Goal: Transaction & Acquisition: Subscribe to service/newsletter

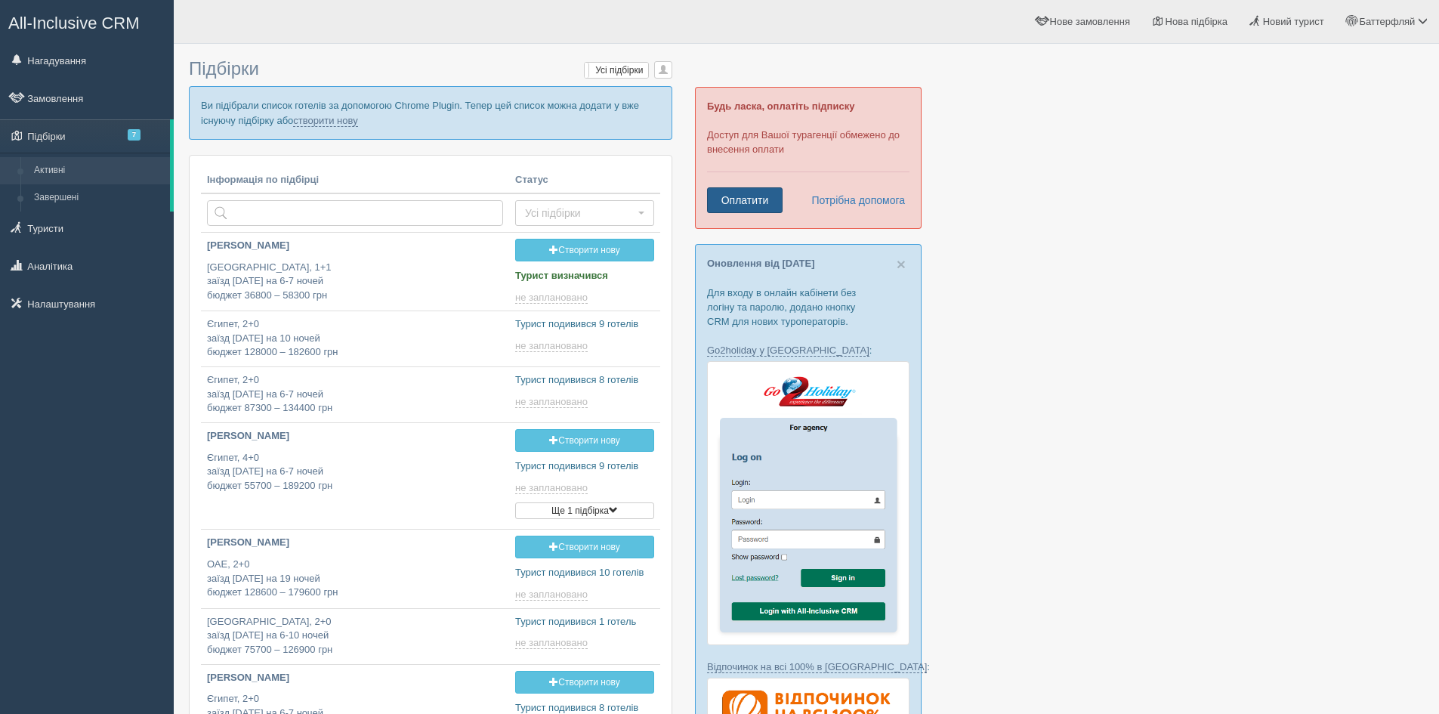
click at [733, 194] on link "Оплатити" at bounding box center [745, 200] width 76 height 26
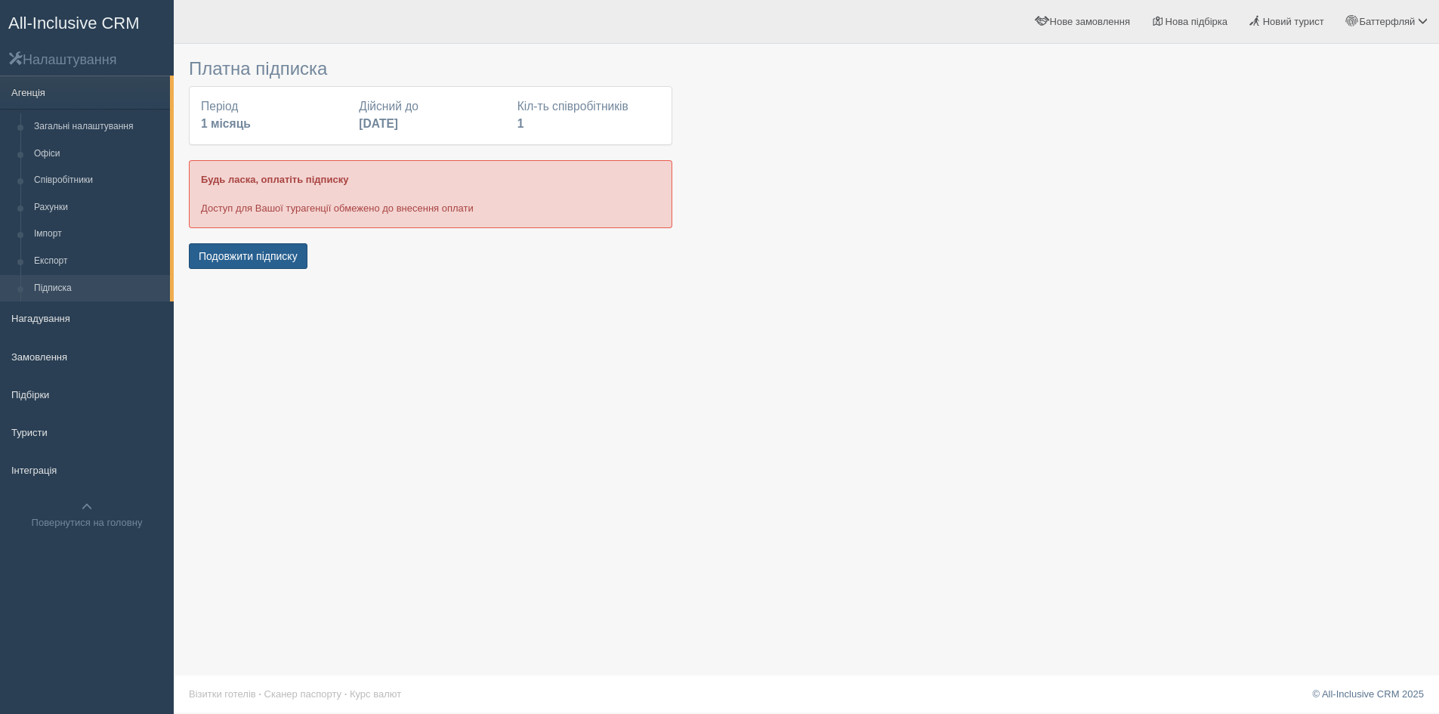
click at [272, 257] on button "Подовжити підписку" at bounding box center [248, 256] width 119 height 26
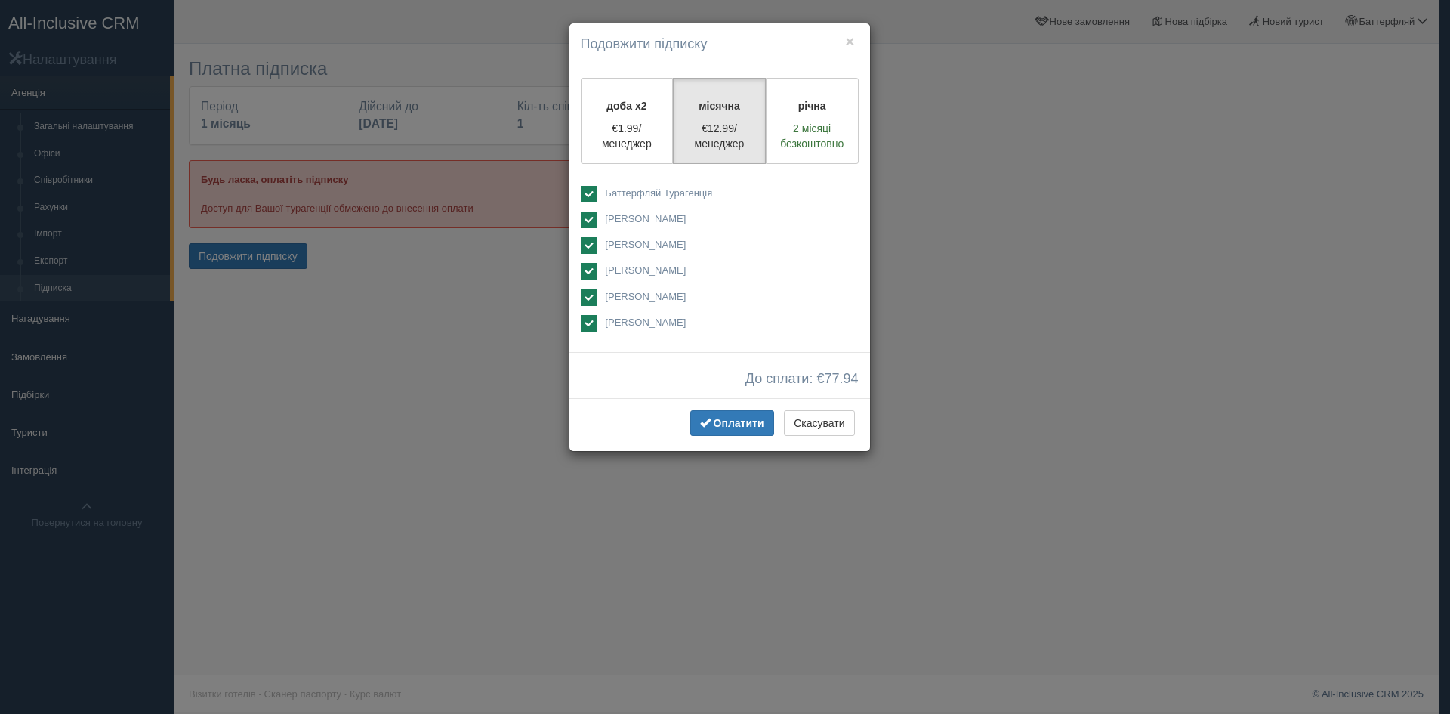
click at [651, 194] on span "Баттерфляй Турагенція" at bounding box center [658, 192] width 107 height 11
click at [650, 193] on span "Баттерфляй Турагенція" at bounding box center [658, 192] width 107 height 11
checkbox input "true"
click at [588, 222] on ins at bounding box center [589, 219] width 17 height 17
checkbox input "false"
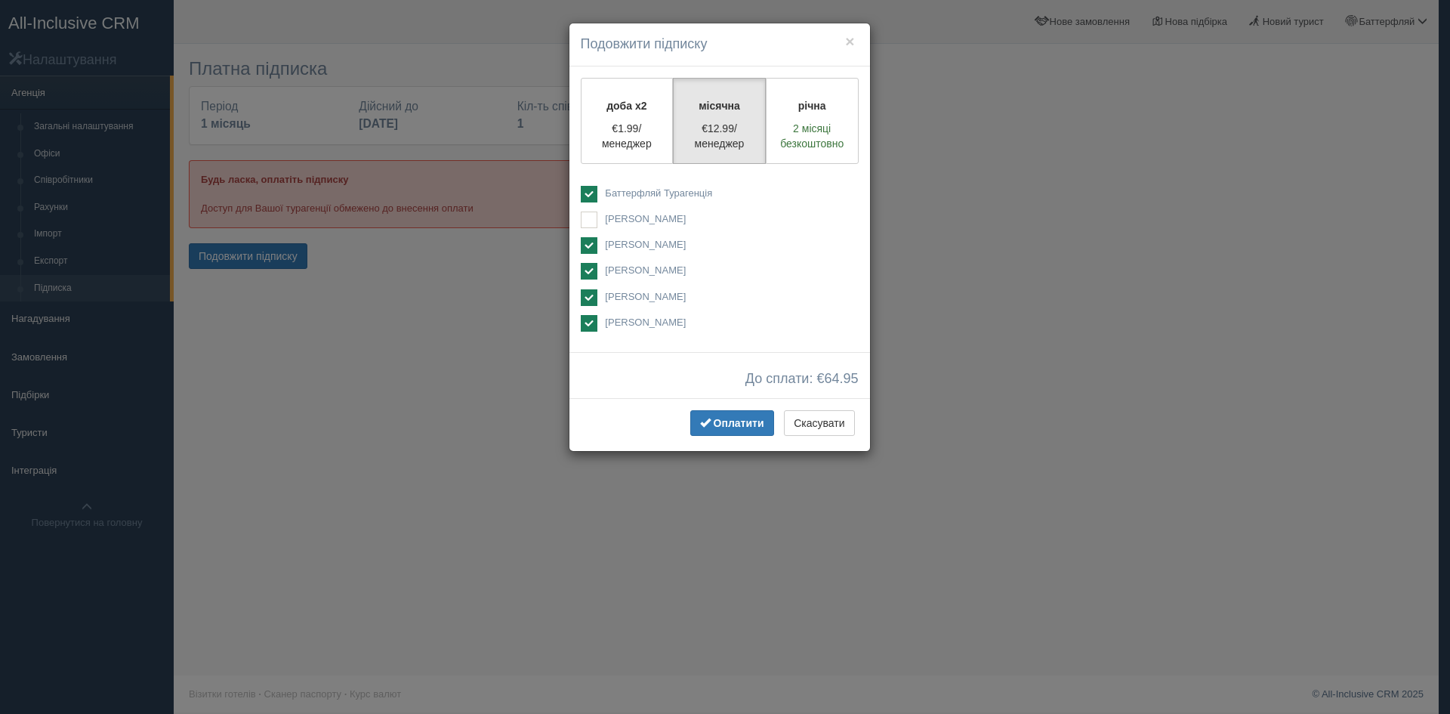
click at [589, 248] on ins at bounding box center [589, 245] width 17 height 17
checkbox input "false"
click at [586, 264] on ins at bounding box center [589, 271] width 17 height 17
checkbox input "false"
click at [589, 293] on ins at bounding box center [589, 297] width 17 height 17
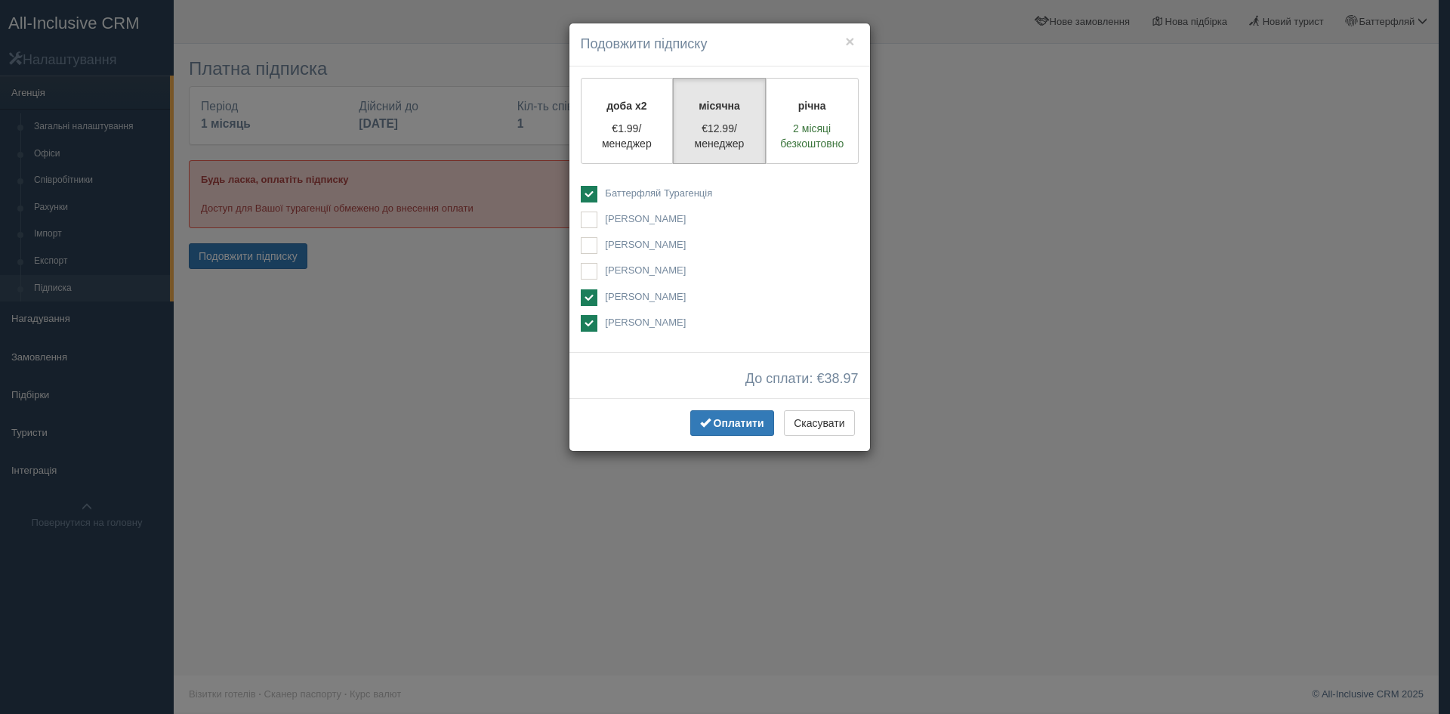
checkbox input "false"
click at [593, 318] on ins at bounding box center [589, 323] width 17 height 17
checkbox input "false"
click at [747, 423] on span "Оплатити" at bounding box center [739, 423] width 51 height 12
